Goal: Information Seeking & Learning: Learn about a topic

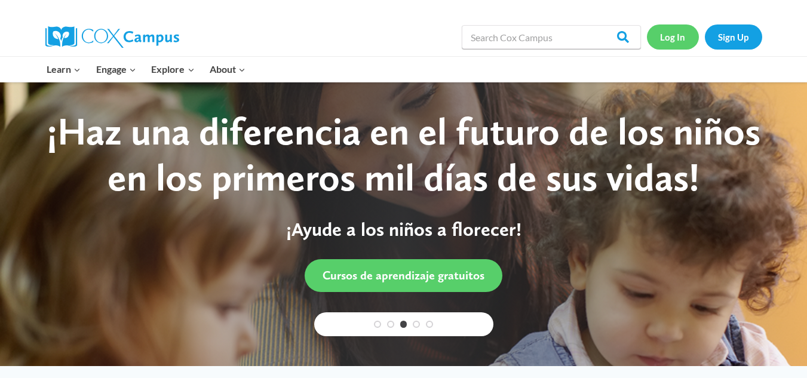
click at [675, 33] on link "Log In" at bounding box center [673, 36] width 52 height 24
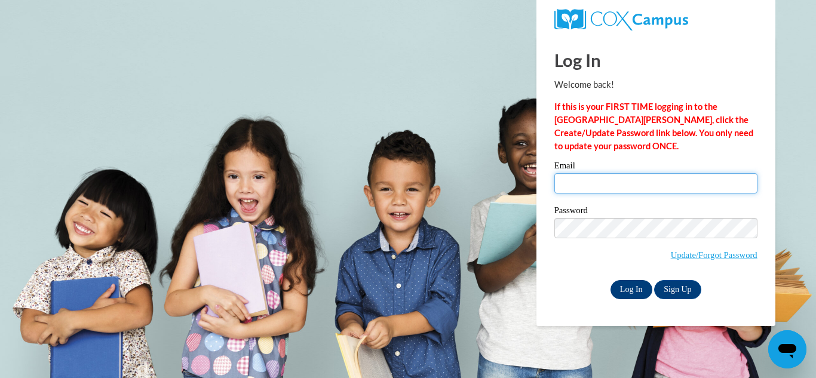
type input "npatterson@ware.k12.ga.us"
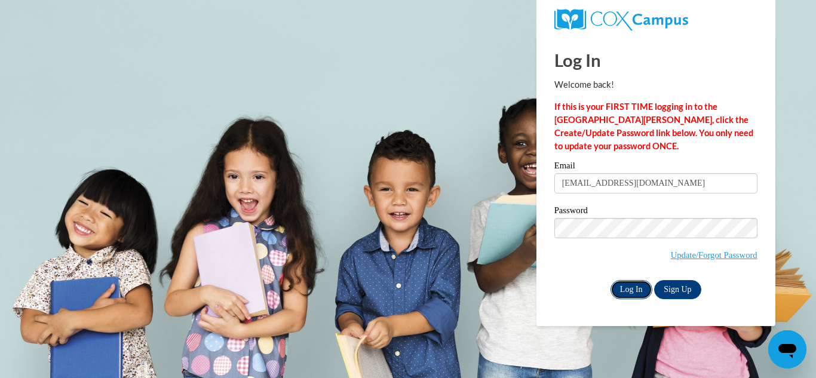
click at [634, 293] on input "Log In" at bounding box center [631, 289] width 42 height 19
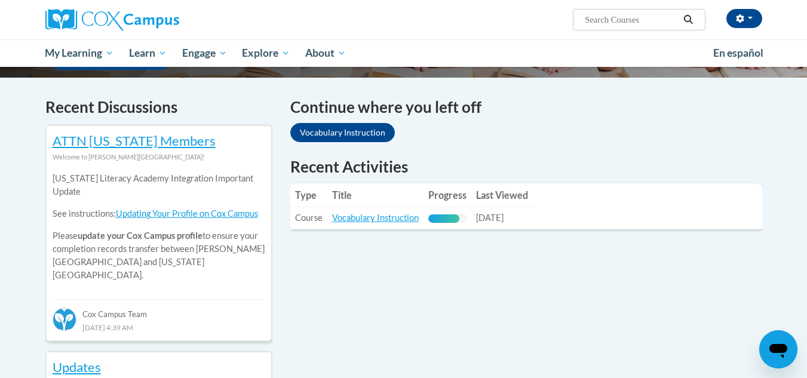
scroll to position [355, 0]
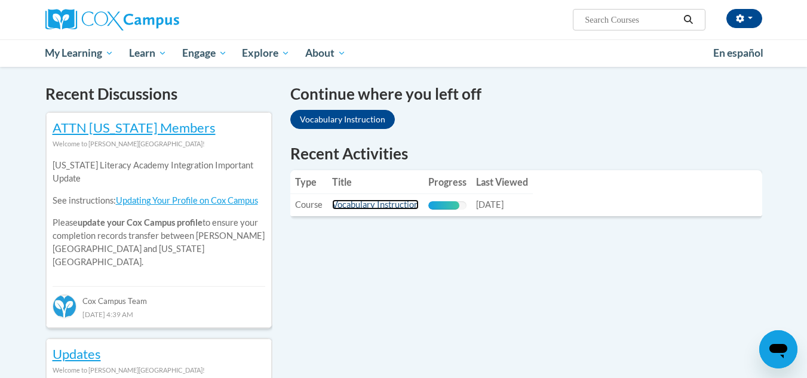
click at [399, 202] on link "Vocabulary Instruction" at bounding box center [375, 204] width 87 height 10
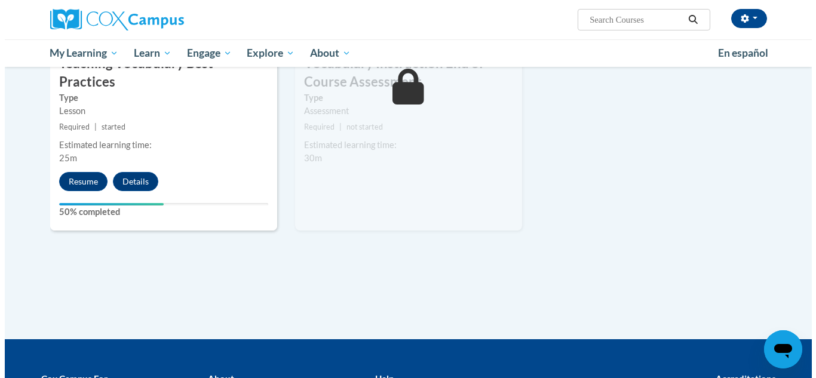
scroll to position [1388, 0]
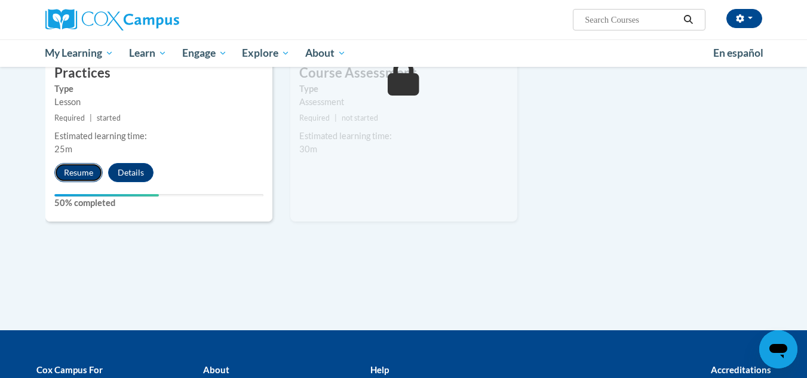
click at [67, 163] on button "Resume" at bounding box center [78, 172] width 48 height 19
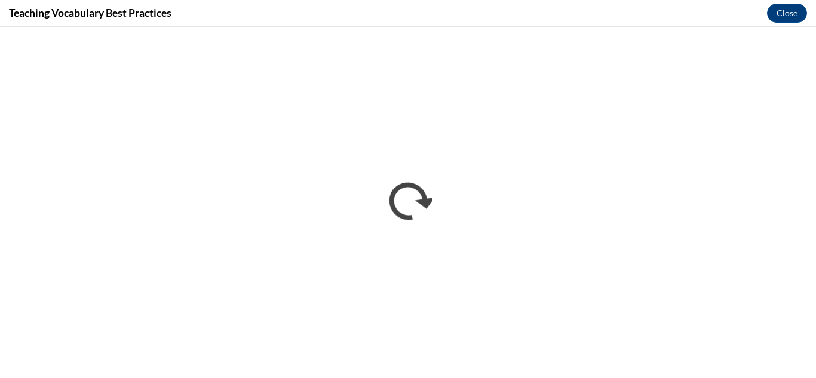
scroll to position [0, 0]
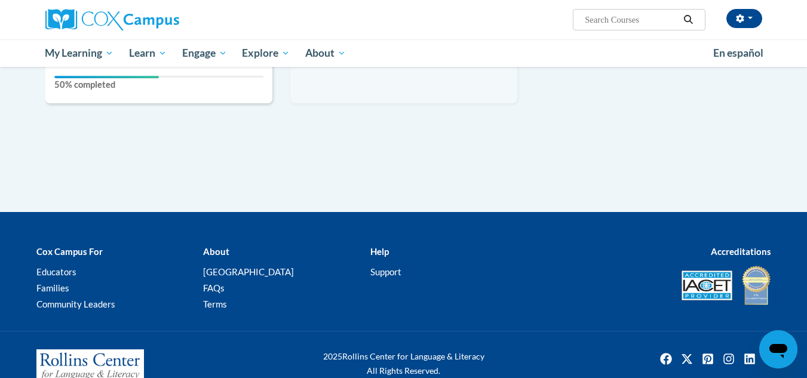
scroll to position [1388, 0]
